Goal: Information Seeking & Learning: Learn about a topic

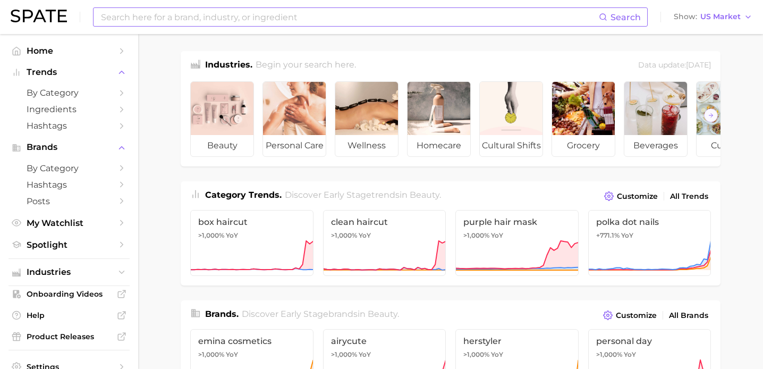
click at [325, 18] on input at bounding box center [349, 17] width 499 height 18
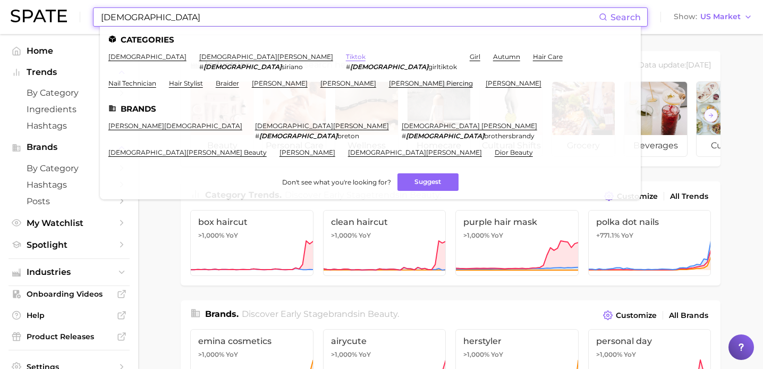
type input "[DEMOGRAPHIC_DATA]"
click at [346, 56] on link "tiktok" at bounding box center [356, 57] width 20 height 8
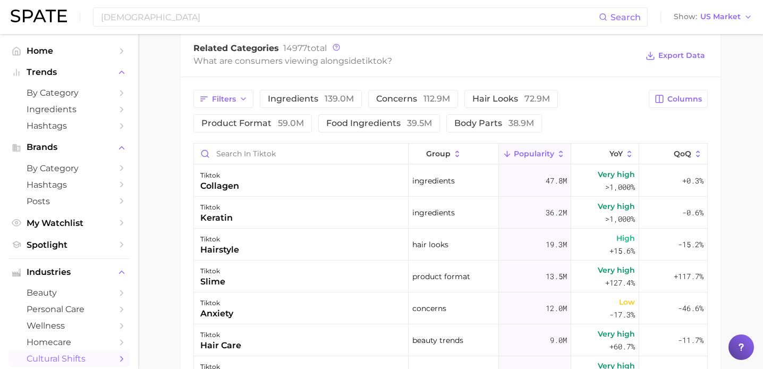
scroll to position [525, 0]
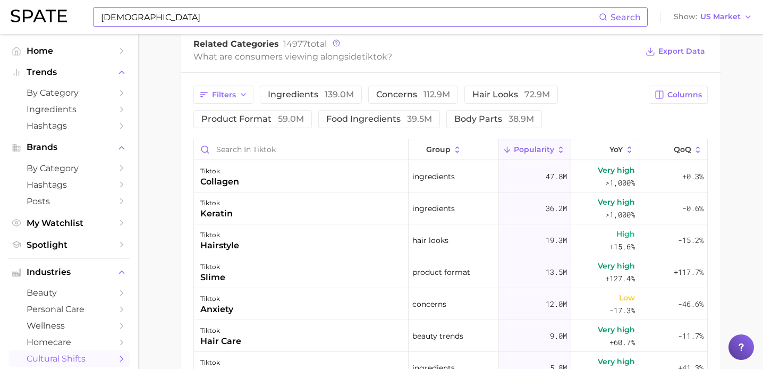
click at [330, 16] on input "[DEMOGRAPHIC_DATA]" at bounding box center [349, 17] width 499 height 18
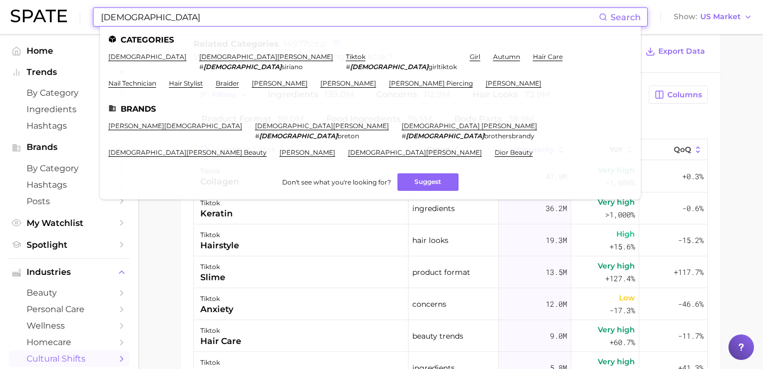
click at [156, 259] on main "1. media & influencers 2. social platforms 3. social networks 4. tiktok Overvie…" at bounding box center [450, 41] width 625 height 1064
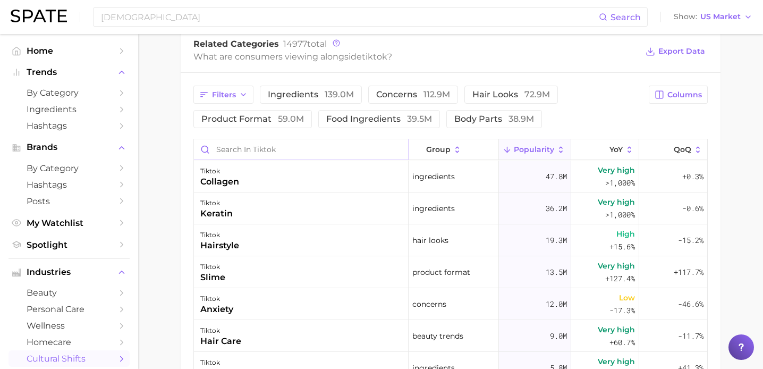
click at [265, 153] on input "Search in tiktok" at bounding box center [301, 149] width 214 height 20
type input "[DEMOGRAPHIC_DATA]"
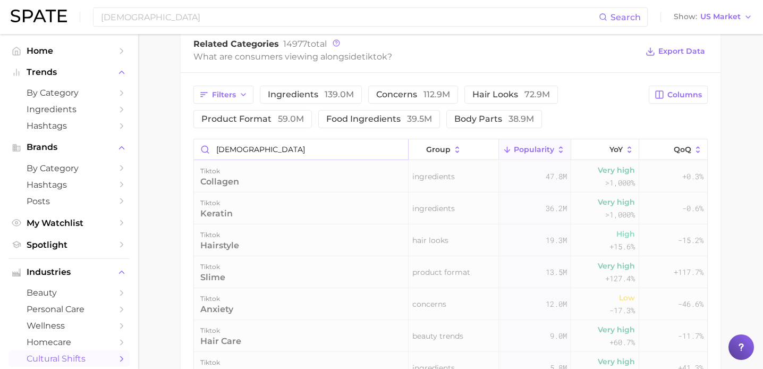
scroll to position [513, 0]
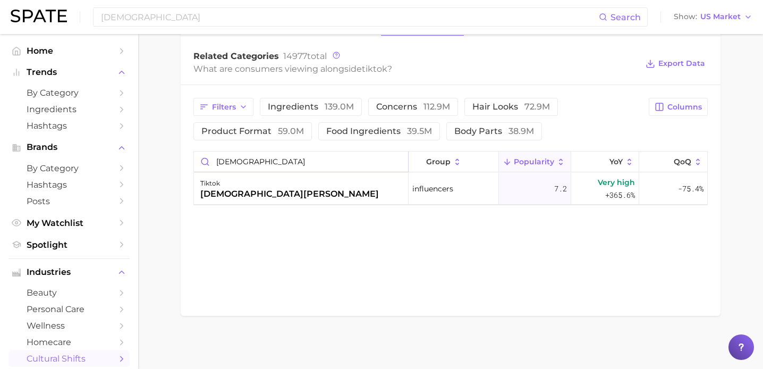
click at [399, 159] on input "[DEMOGRAPHIC_DATA]" at bounding box center [301, 161] width 214 height 20
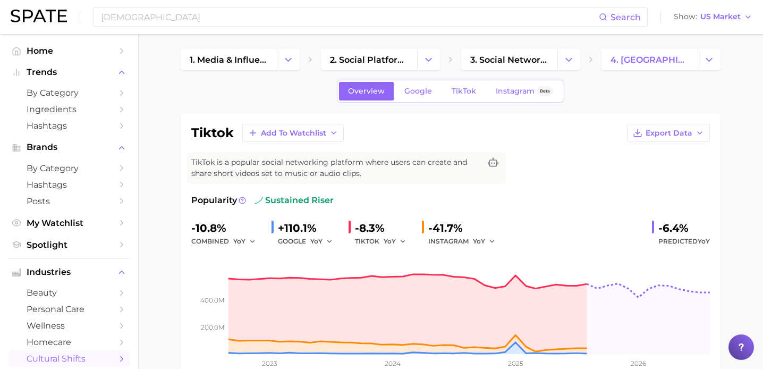
scroll to position [0, 0]
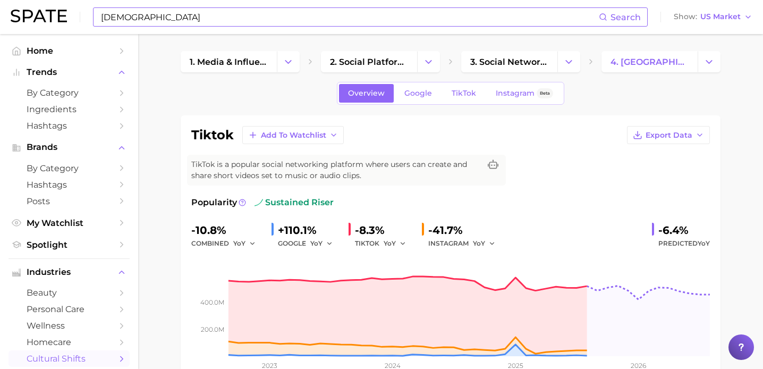
click at [195, 13] on input "[DEMOGRAPHIC_DATA]" at bounding box center [349, 17] width 499 height 18
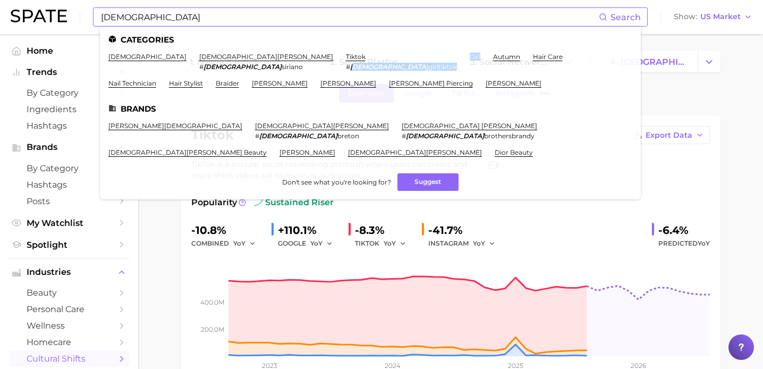
drag, startPoint x: 227, startPoint y: 69, endPoint x: 302, endPoint y: 70, distance: 74.9
click at [302, 70] on ul "[PERSON_NAME] [DEMOGRAPHIC_DATA][PERSON_NAME] # [DEMOGRAPHIC_DATA][PERSON_NAME]…" at bounding box center [370, 74] width 524 height 43
click at [470, 70] on li "girl" at bounding box center [475, 62] width 11 height 18
click at [428, 69] on span "girltiktok" at bounding box center [442, 67] width 29 height 8
click at [346, 58] on link "tiktok" at bounding box center [356, 57] width 20 height 8
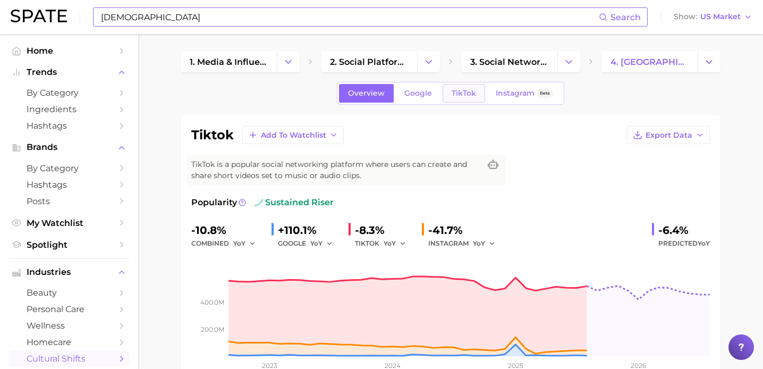
click at [471, 96] on span "TikTok" at bounding box center [463, 93] width 24 height 9
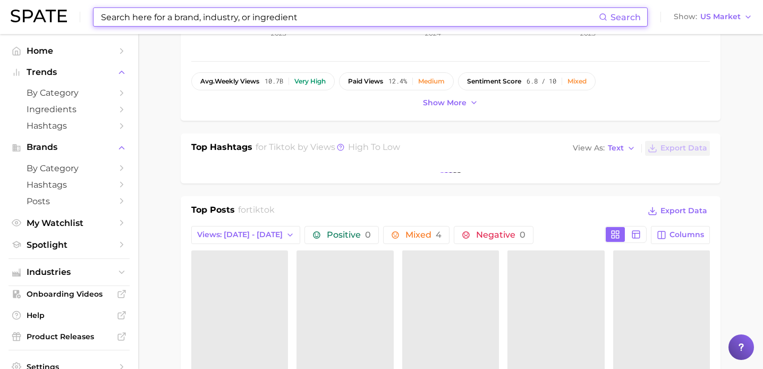
scroll to position [347, 0]
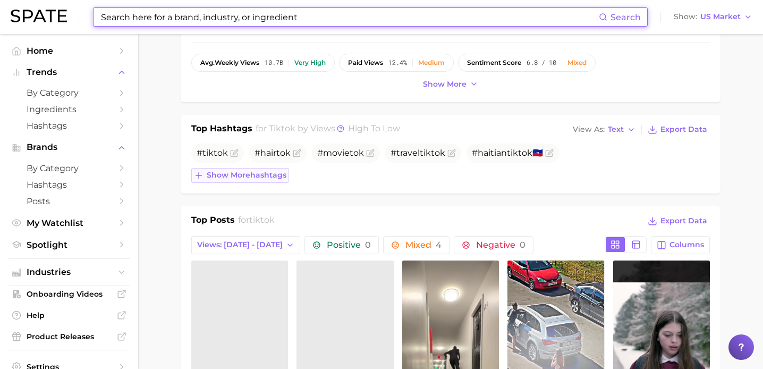
click at [261, 174] on span "Show more hashtags" at bounding box center [247, 175] width 80 height 9
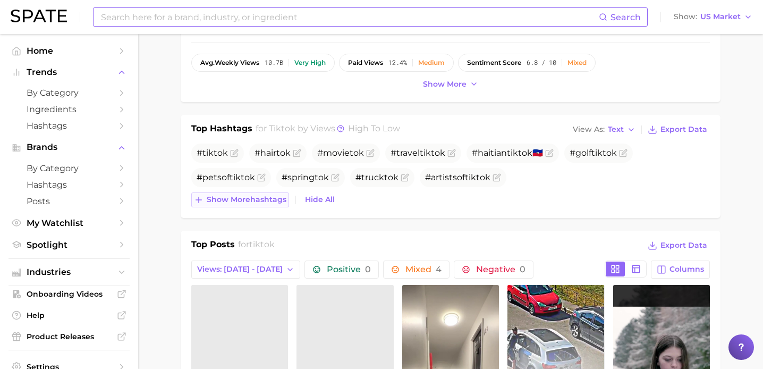
click at [276, 200] on span "Show more hashtags" at bounding box center [247, 199] width 80 height 9
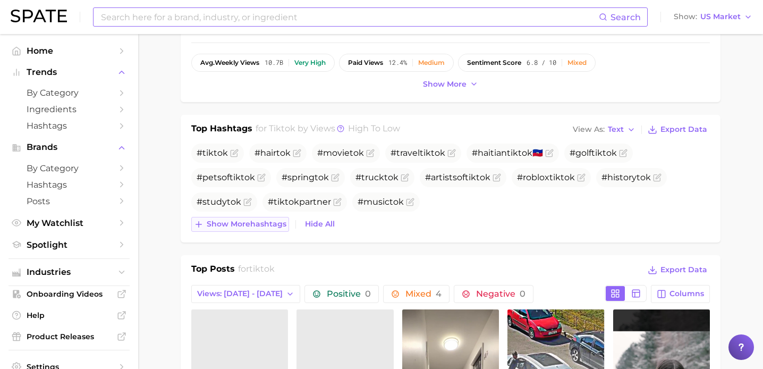
click at [272, 226] on span "Show more hashtags" at bounding box center [247, 223] width 80 height 9
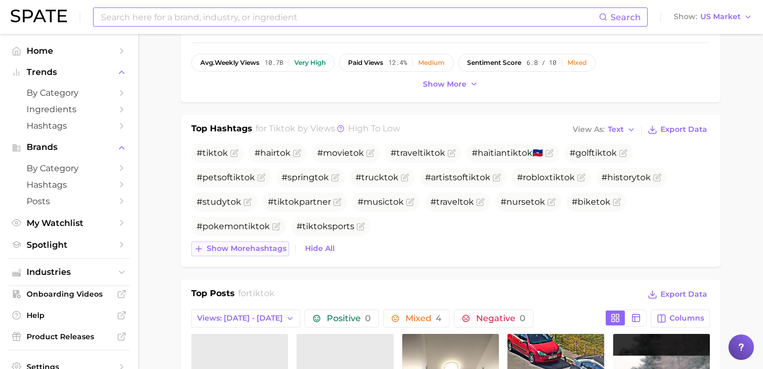
click at [262, 248] on span "Show more hashtags" at bounding box center [247, 248] width 80 height 9
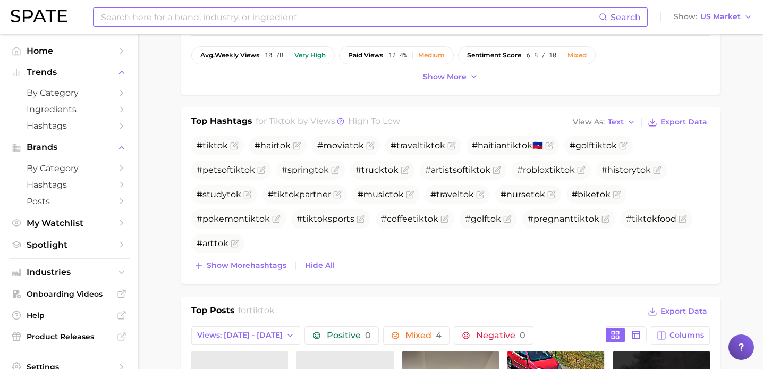
scroll to position [359, 0]
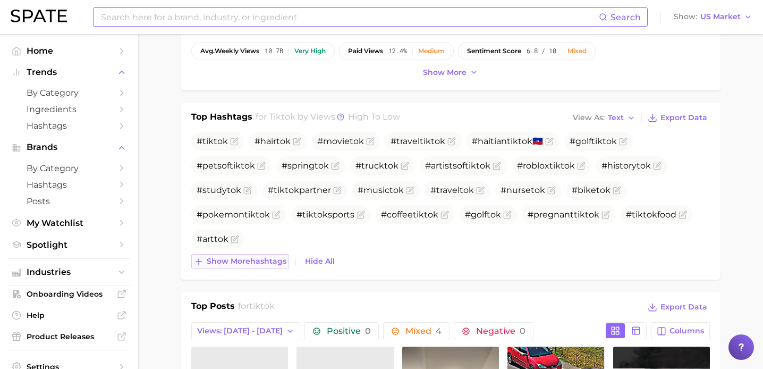
click at [230, 258] on span "Show more hashtags" at bounding box center [247, 261] width 80 height 9
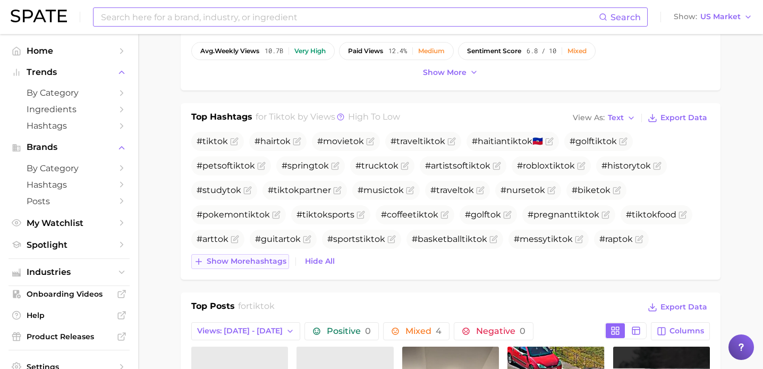
click at [241, 262] on span "Show more hashtags" at bounding box center [247, 261] width 80 height 9
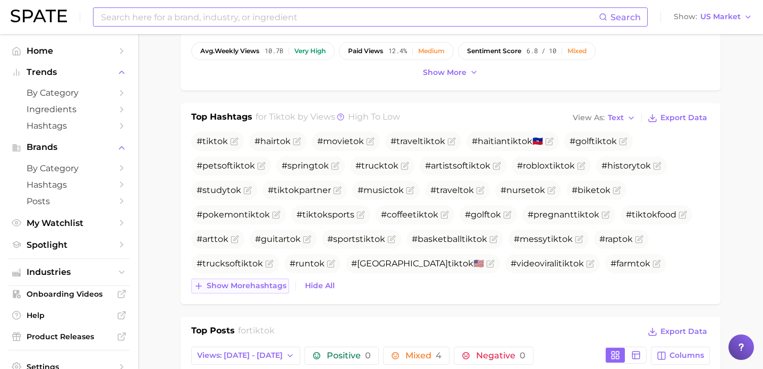
click at [241, 285] on span "Show more hashtags" at bounding box center [247, 285] width 80 height 9
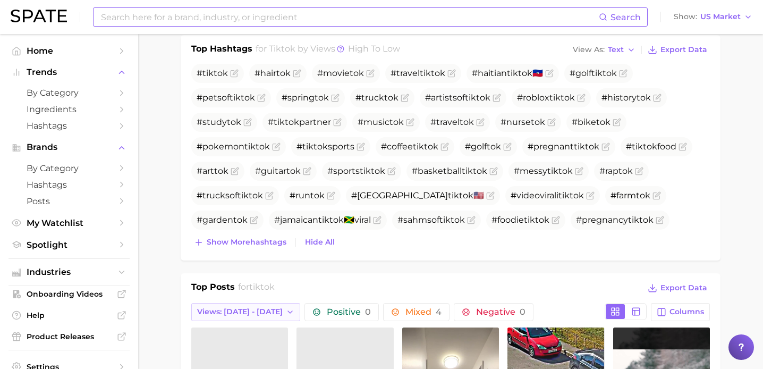
scroll to position [442, 0]
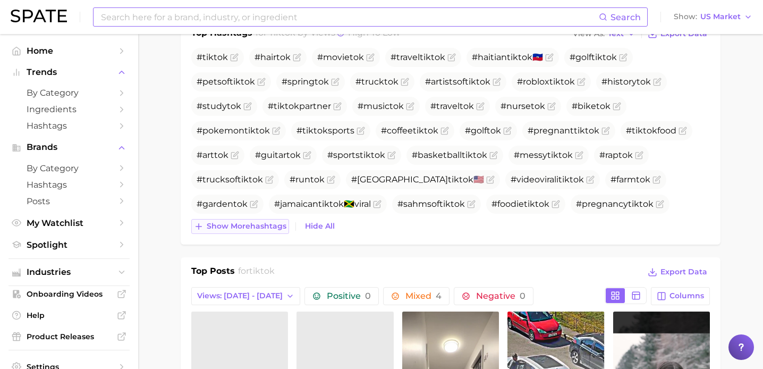
click at [256, 230] on span "Show more hashtags" at bounding box center [247, 225] width 80 height 9
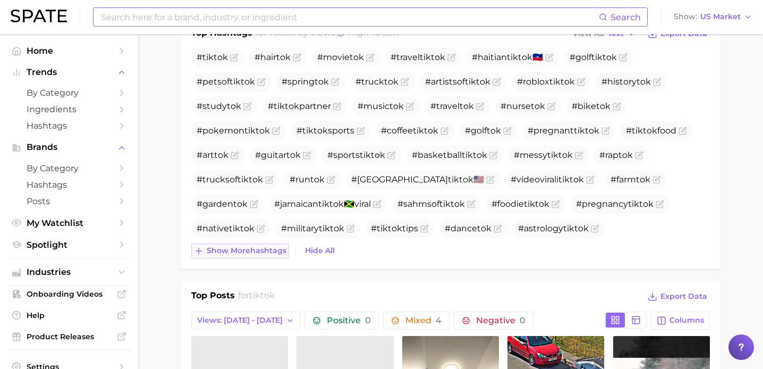
click at [255, 252] on span "Show more hashtags" at bounding box center [247, 250] width 80 height 9
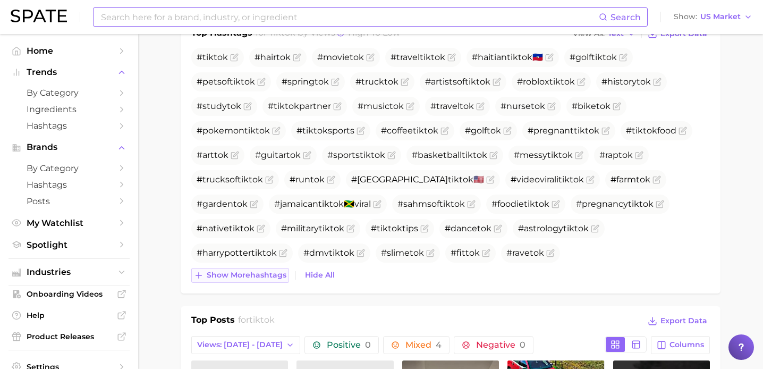
click at [254, 280] on button "Show more hashtags" at bounding box center [240, 275] width 98 height 15
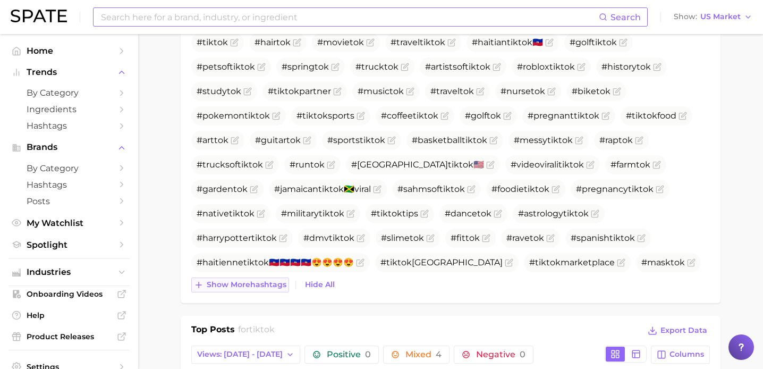
scroll to position [458, 0]
click at [255, 280] on span "Show more hashtags" at bounding box center [247, 283] width 80 height 9
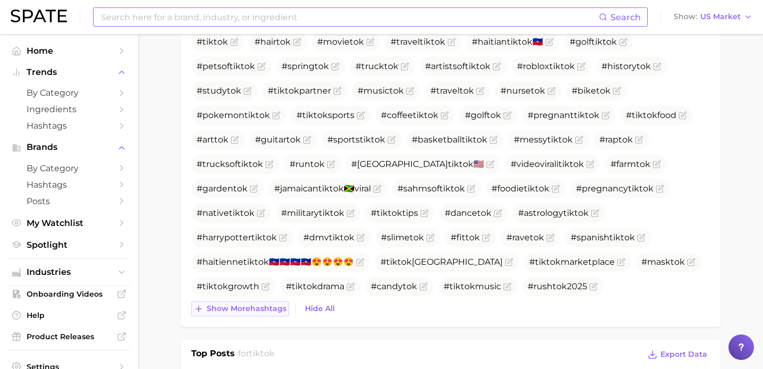
click at [250, 308] on span "Show more hashtags" at bounding box center [247, 308] width 80 height 9
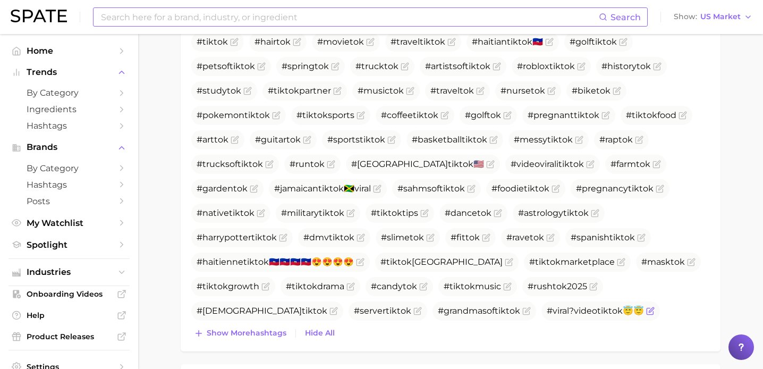
scroll to position [472, 0]
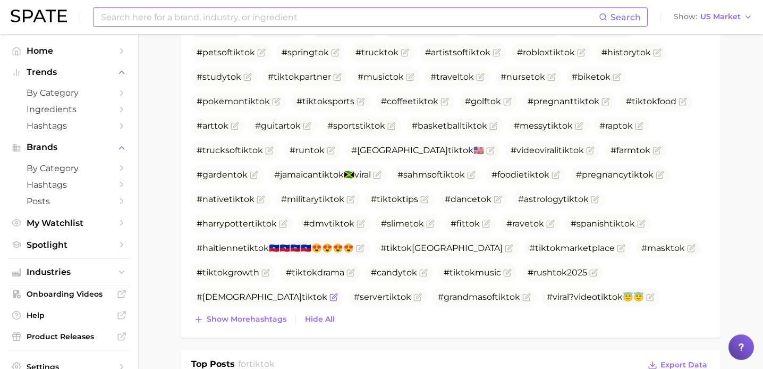
click at [338, 293] on icon "Flag as miscategorized or irrelevant" at bounding box center [333, 297] width 8 height 8
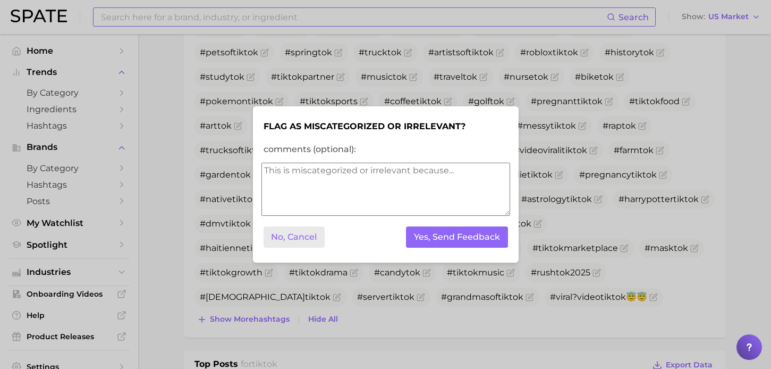
click at [298, 244] on button "No, Cancel" at bounding box center [294, 237] width 62 height 22
